Goal: Navigation & Orientation: Go to known website

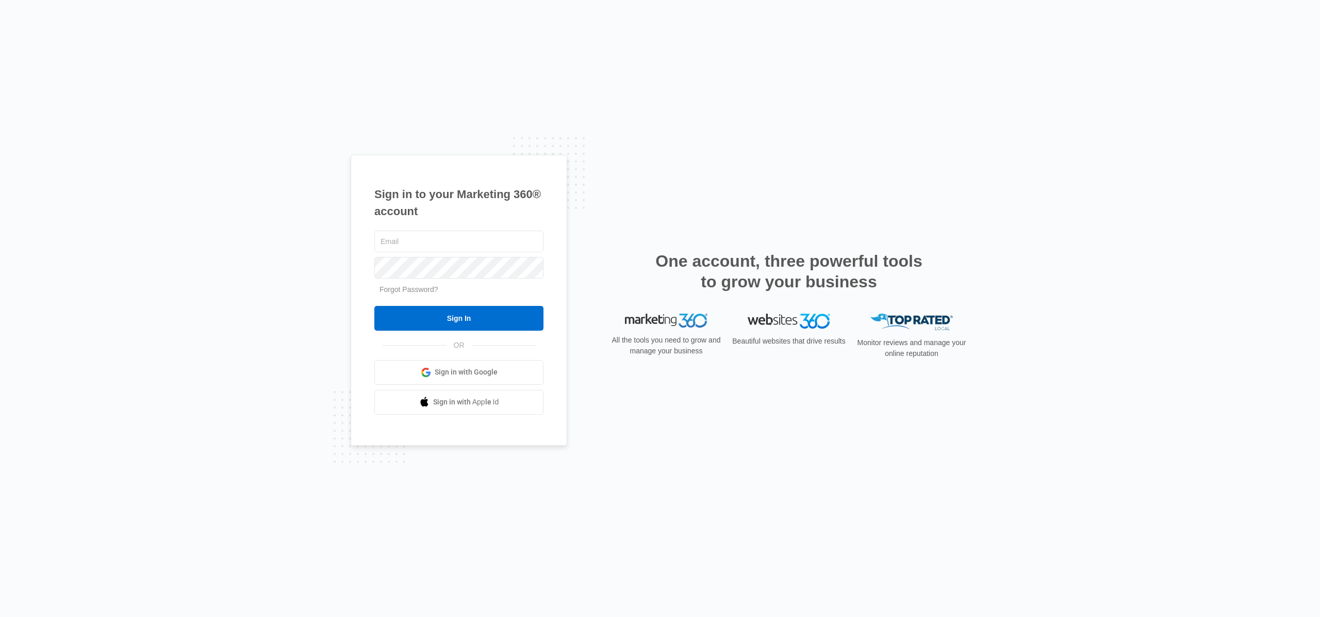
type input "[EMAIL_ADDRESS][DOMAIN_NAME]"
click at [445, 306] on div "Sign In" at bounding box center [458, 318] width 169 height 25
click at [461, 321] on input "Sign In" at bounding box center [458, 318] width 169 height 25
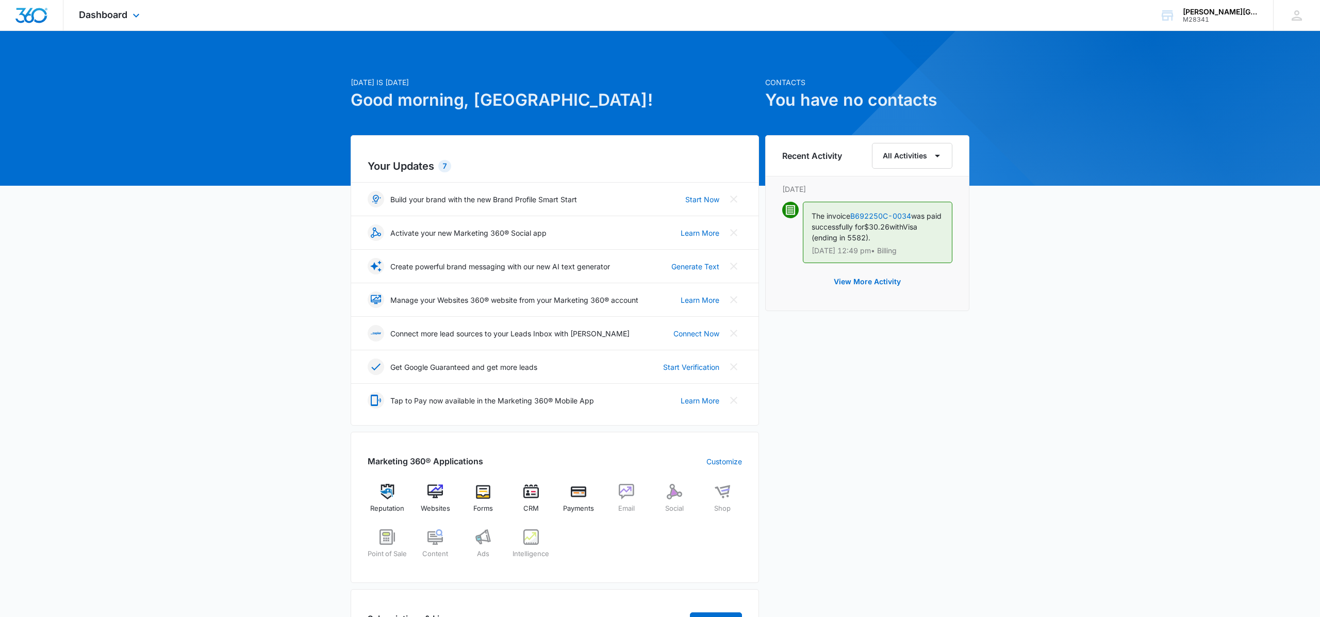
click at [126, 21] on div "Dashboard Apps Reputation Websites Forms CRM Email Social Shop Payments POS Con…" at bounding box center [110, 15] width 94 height 30
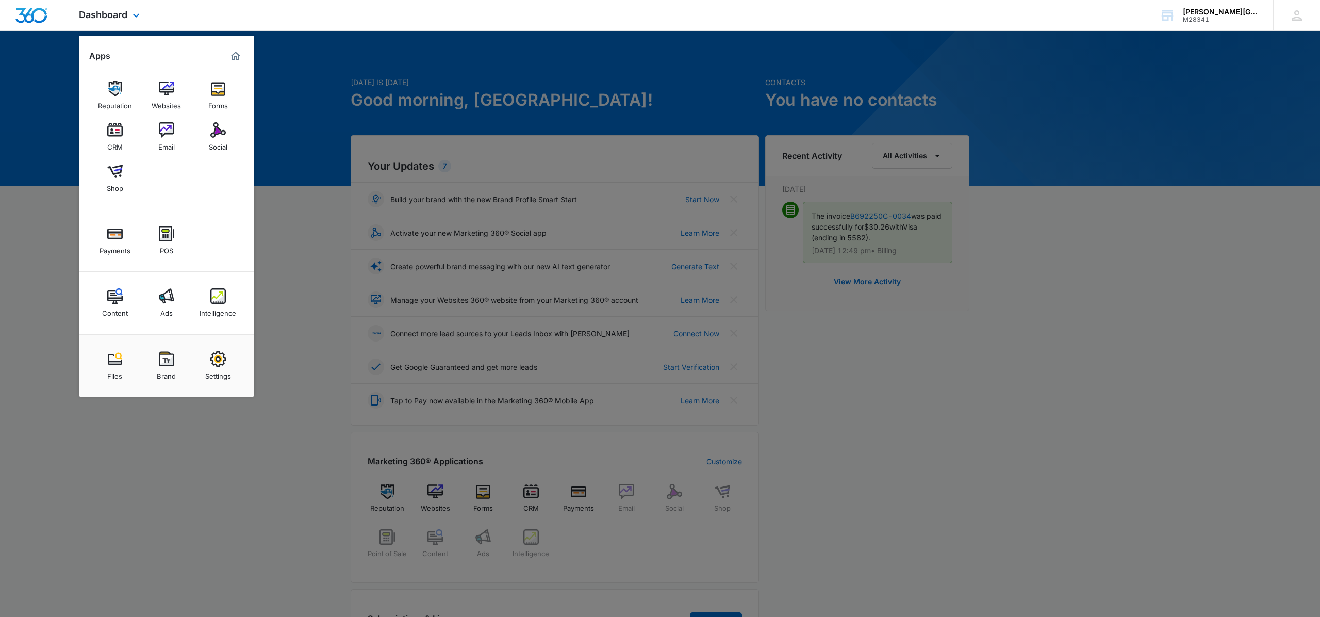
click at [186, 103] on div "Reputation Websites Forms CRM Email Social Shop" at bounding box center [166, 136] width 175 height 145
click at [171, 89] on img at bounding box center [166, 88] width 15 height 15
